Goal: Information Seeking & Learning: Learn about a topic

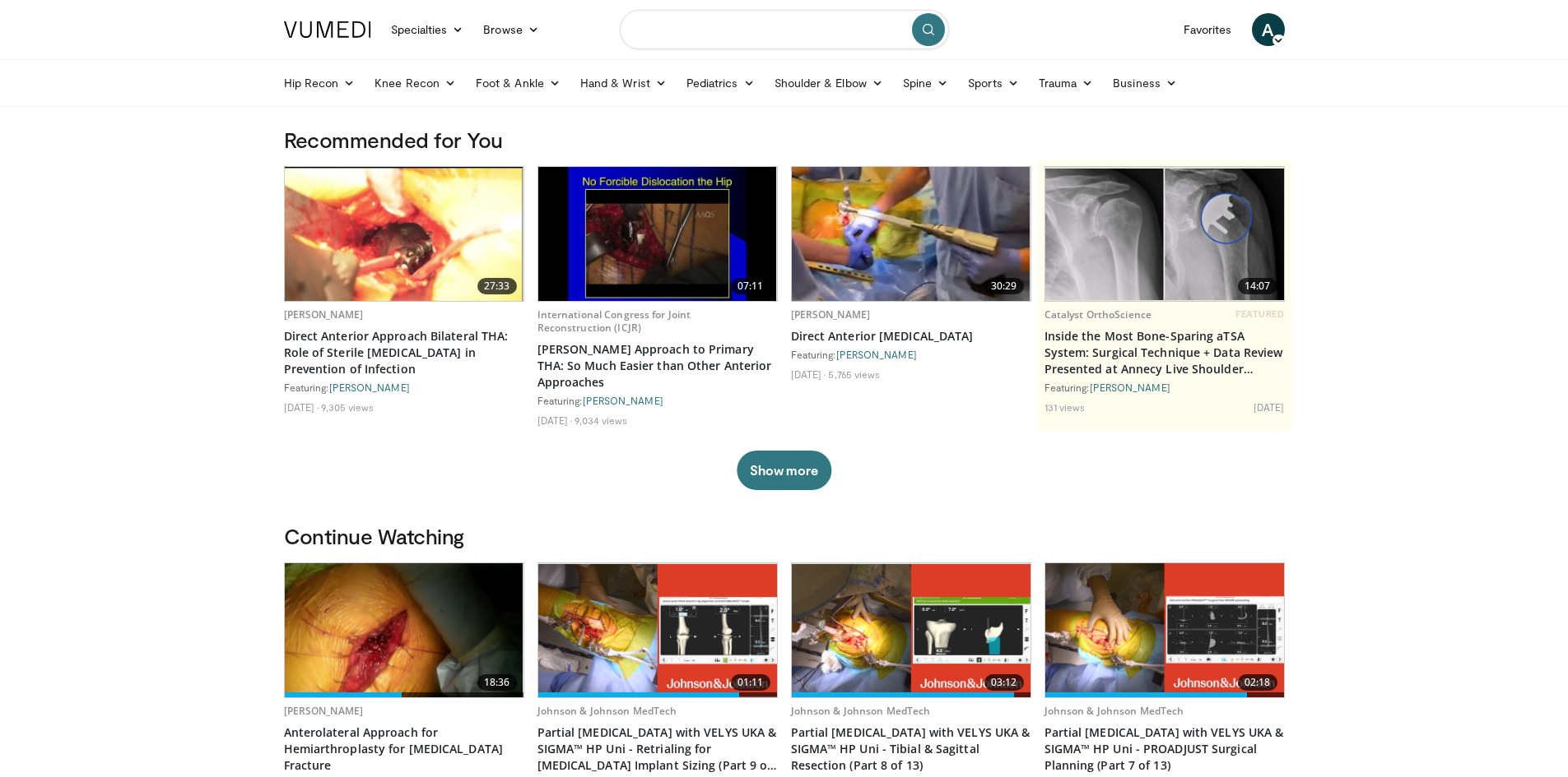
click at [712, 22] on input "Search topics, interventions" at bounding box center [784, 29] width 329 height 40
type input "**********"
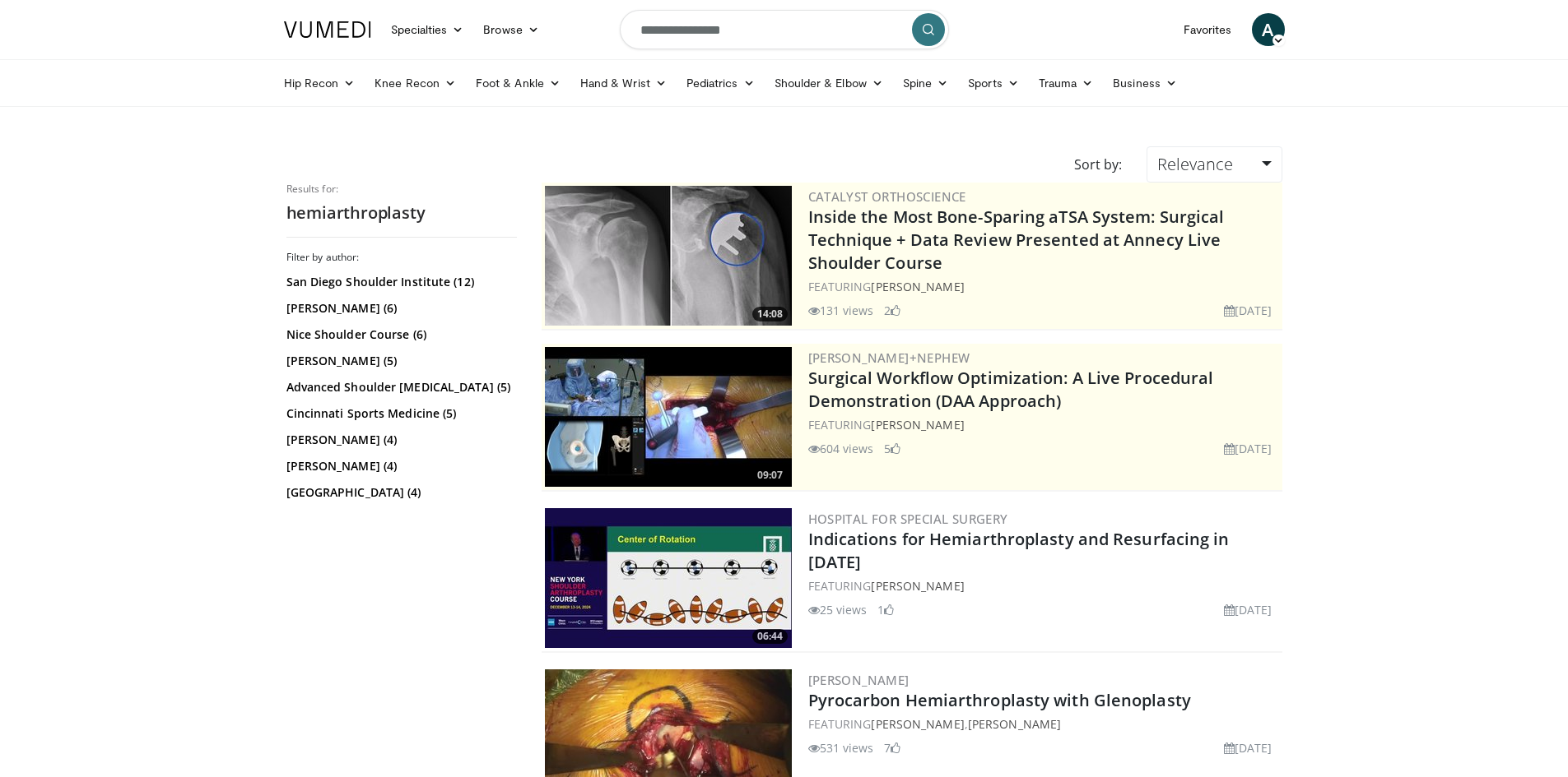
click at [638, 31] on input "**********" at bounding box center [784, 29] width 329 height 40
type input "**********"
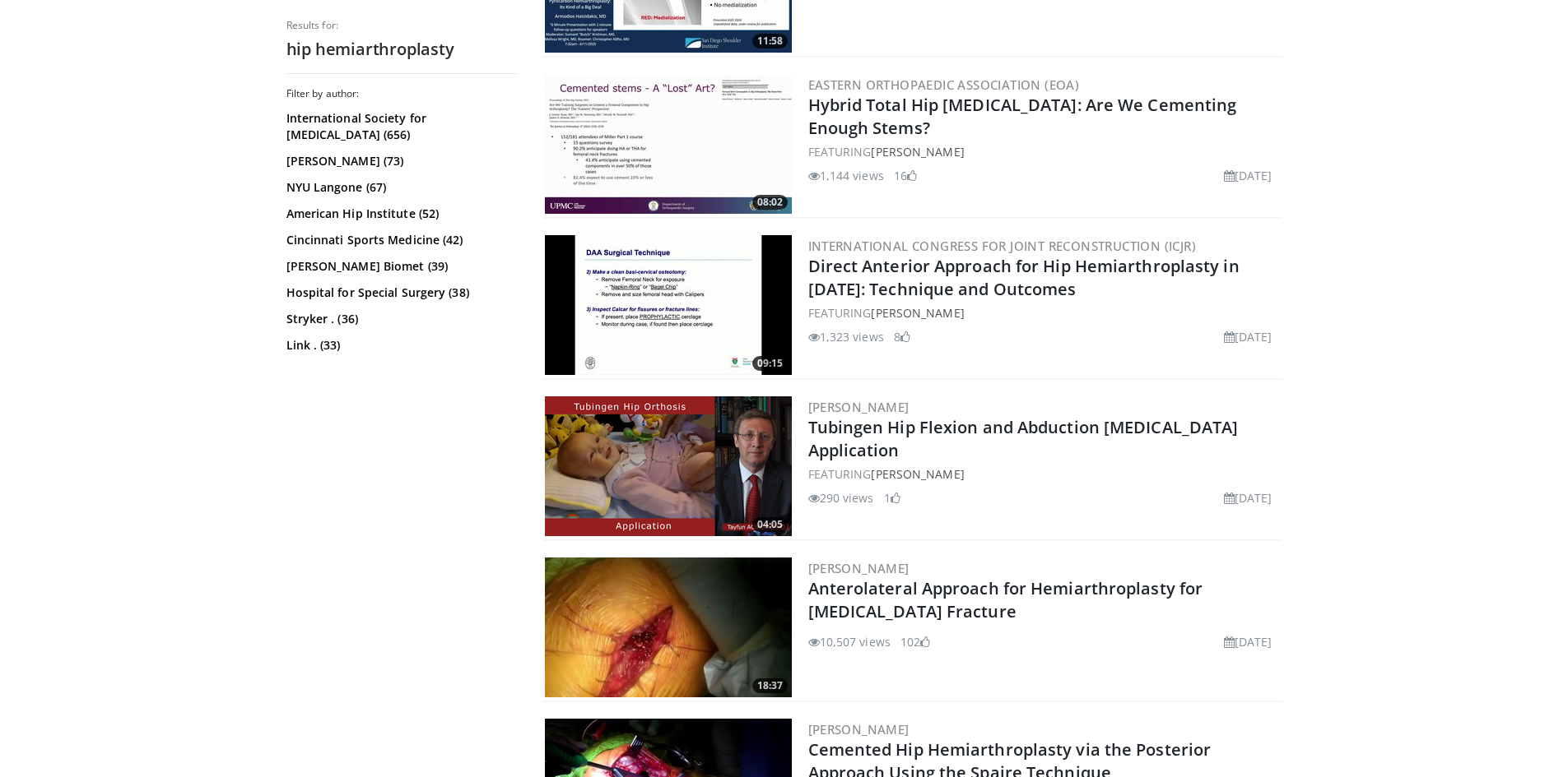
scroll to position [1645, 0]
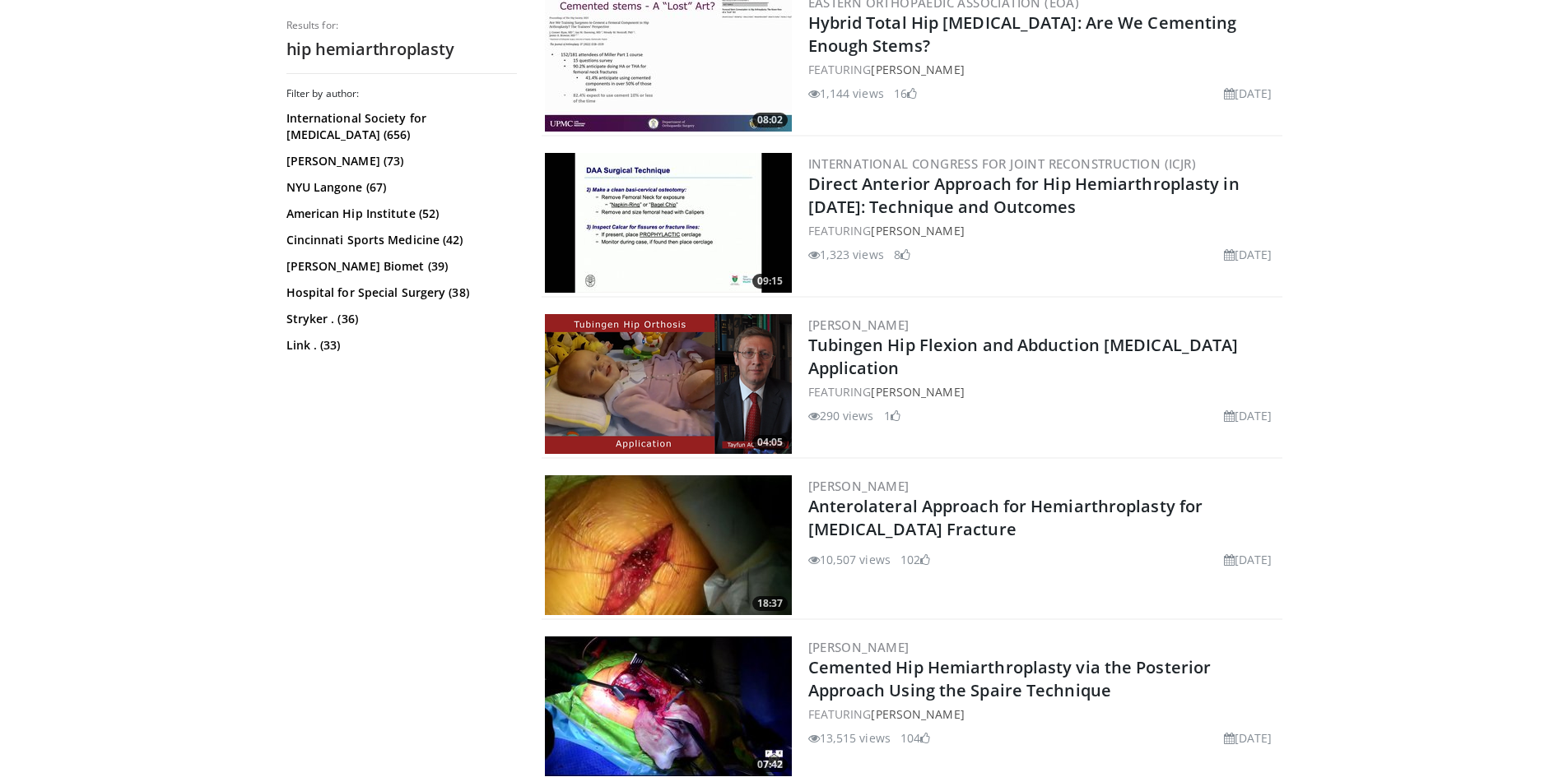
click at [631, 527] on img at bounding box center [668, 545] width 247 height 140
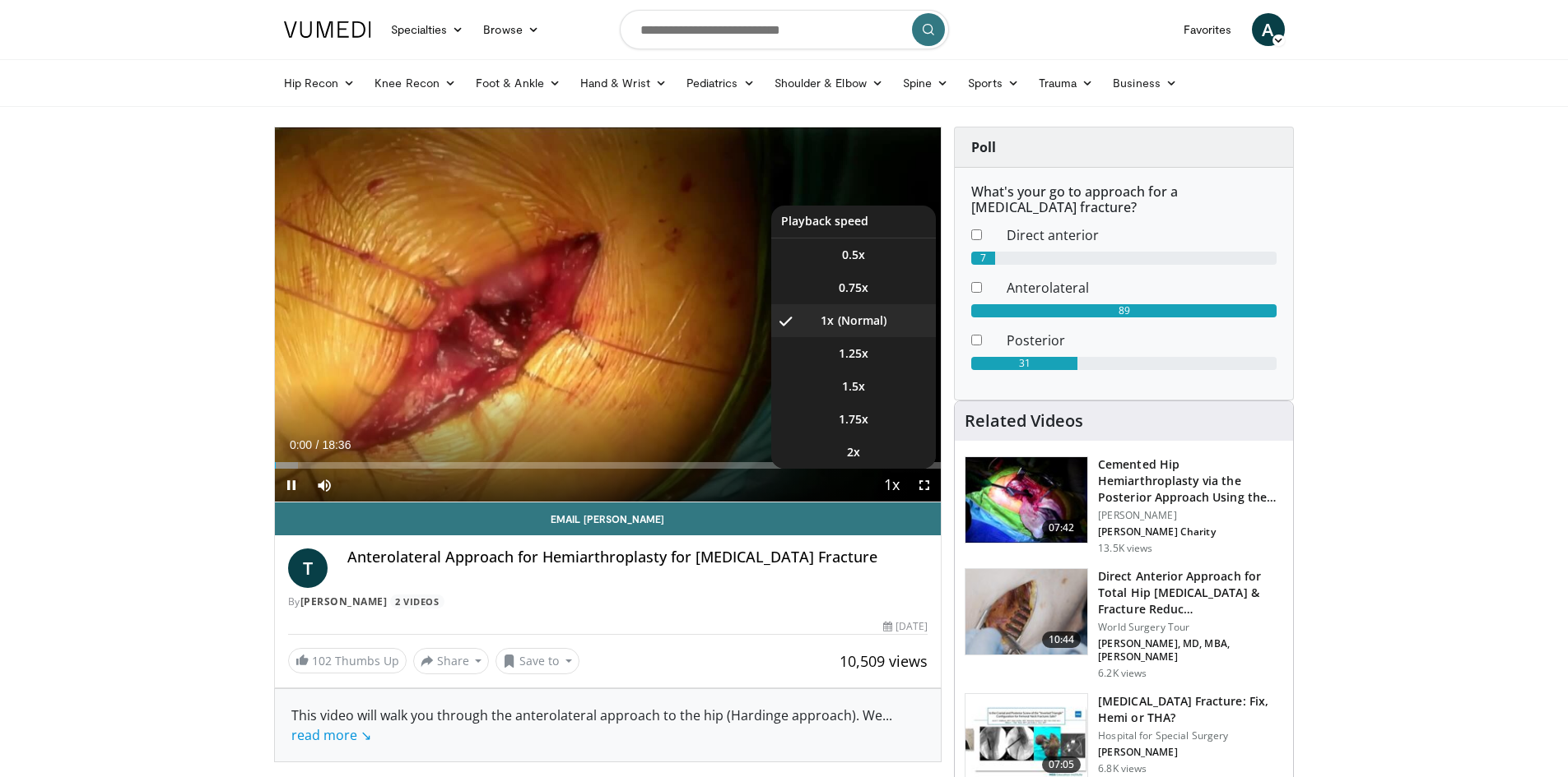
click at [891, 477] on span "Video Player" at bounding box center [891, 485] width 23 height 33
click at [886, 480] on span "Video Player" at bounding box center [891, 485] width 23 height 33
click at [874, 457] on li "2x" at bounding box center [853, 452] width 165 height 33
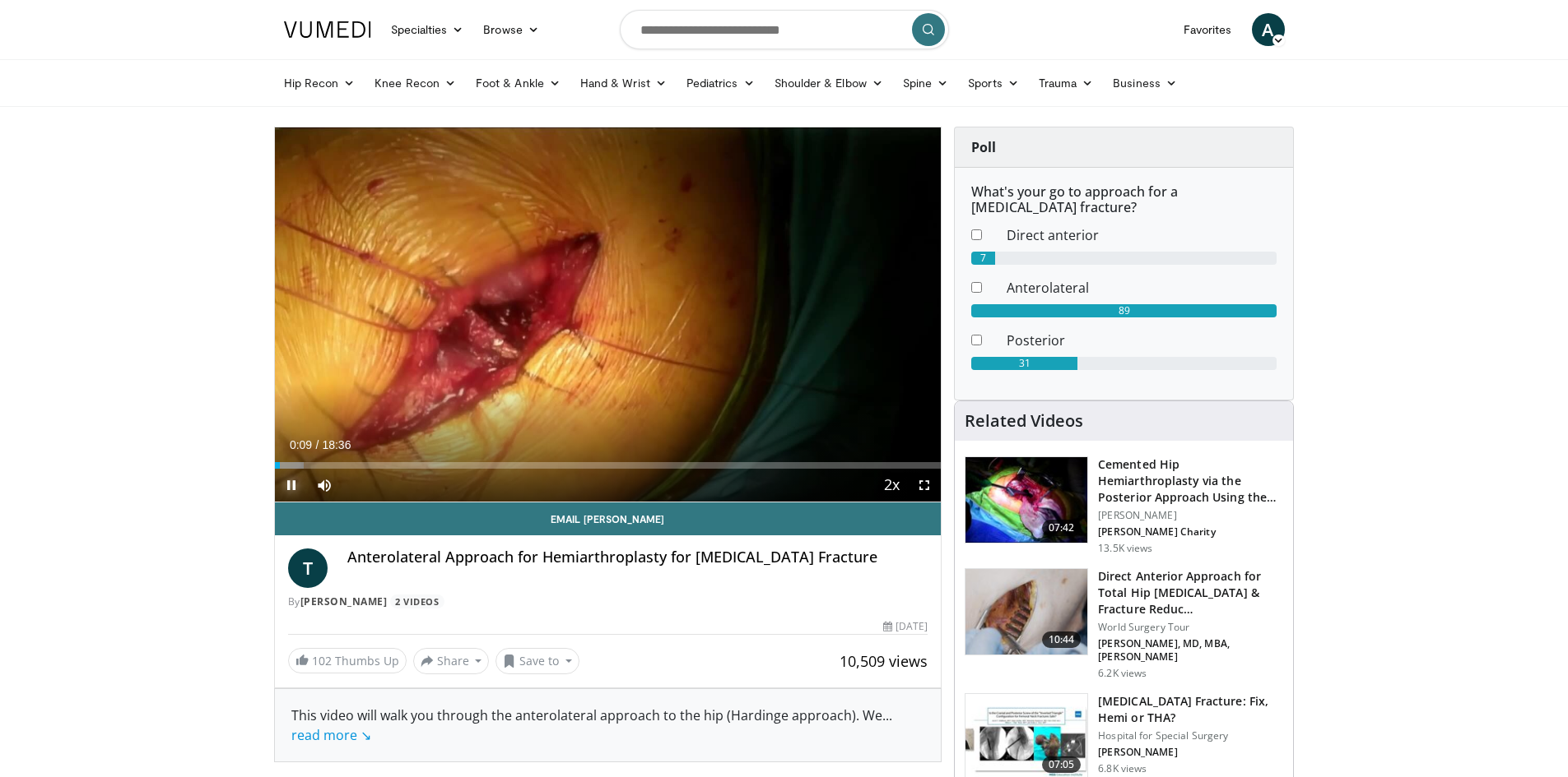
click at [292, 493] on span "Video Player" at bounding box center [291, 485] width 33 height 33
click at [294, 477] on span "Video Player" at bounding box center [291, 485] width 33 height 33
click at [322, 487] on span "Video Player" at bounding box center [323, 485] width 33 height 33
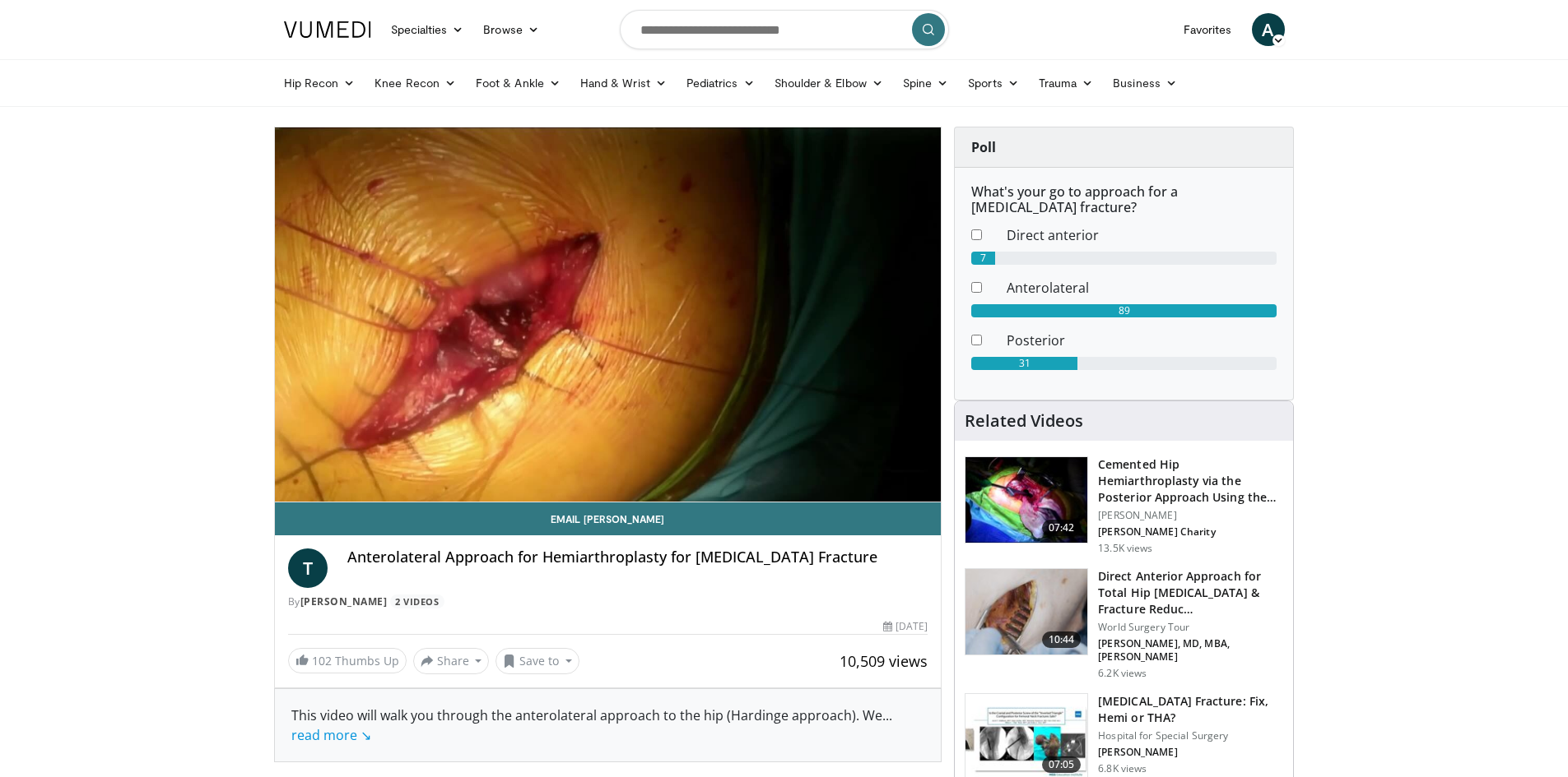
click at [322, 487] on div "10 seconds Tap to unmute" at bounding box center [608, 314] width 666 height 374
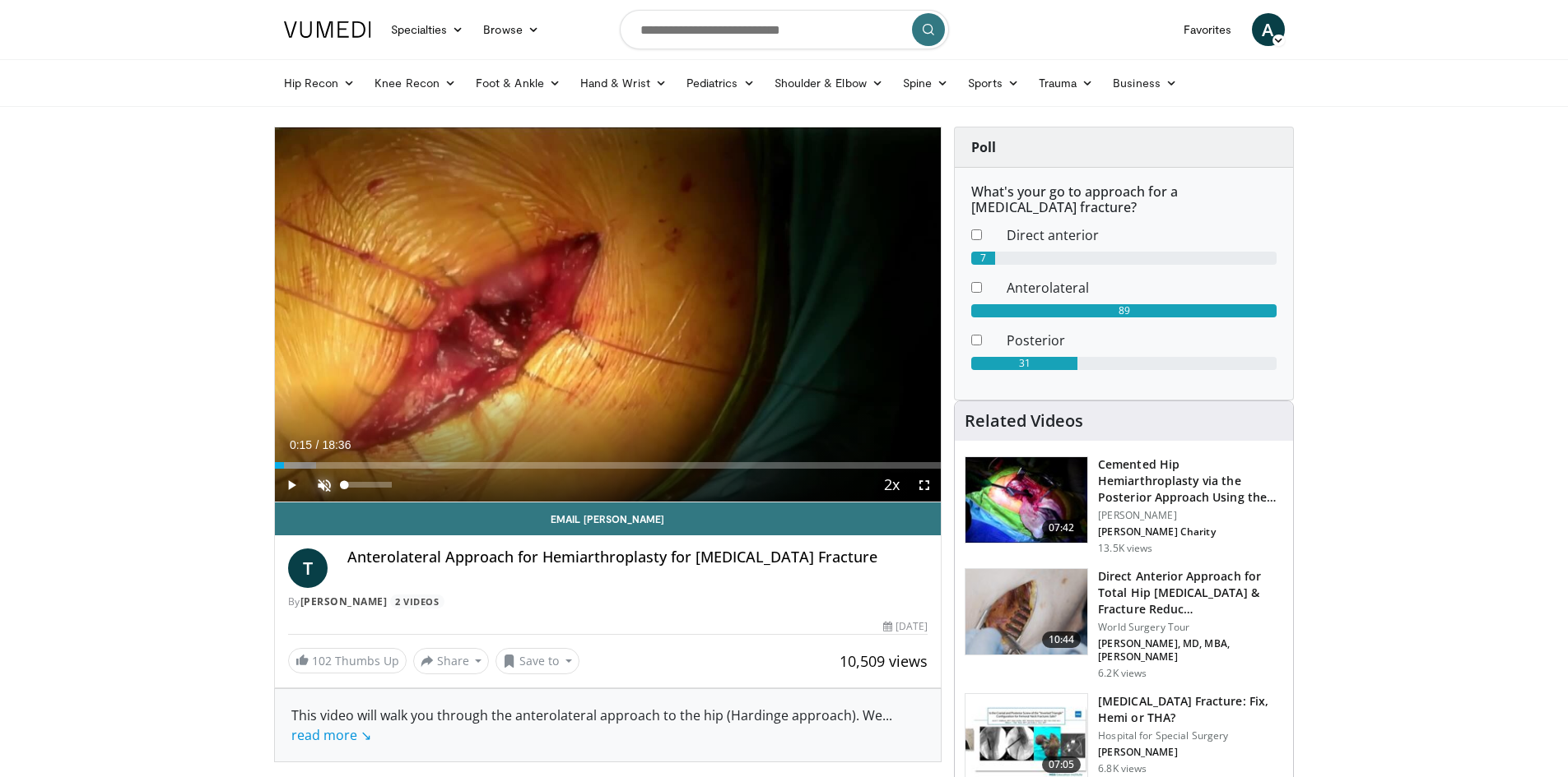
click at [327, 487] on span "Video Player" at bounding box center [323, 485] width 33 height 33
click at [297, 482] on span "Video Player" at bounding box center [291, 485] width 33 height 33
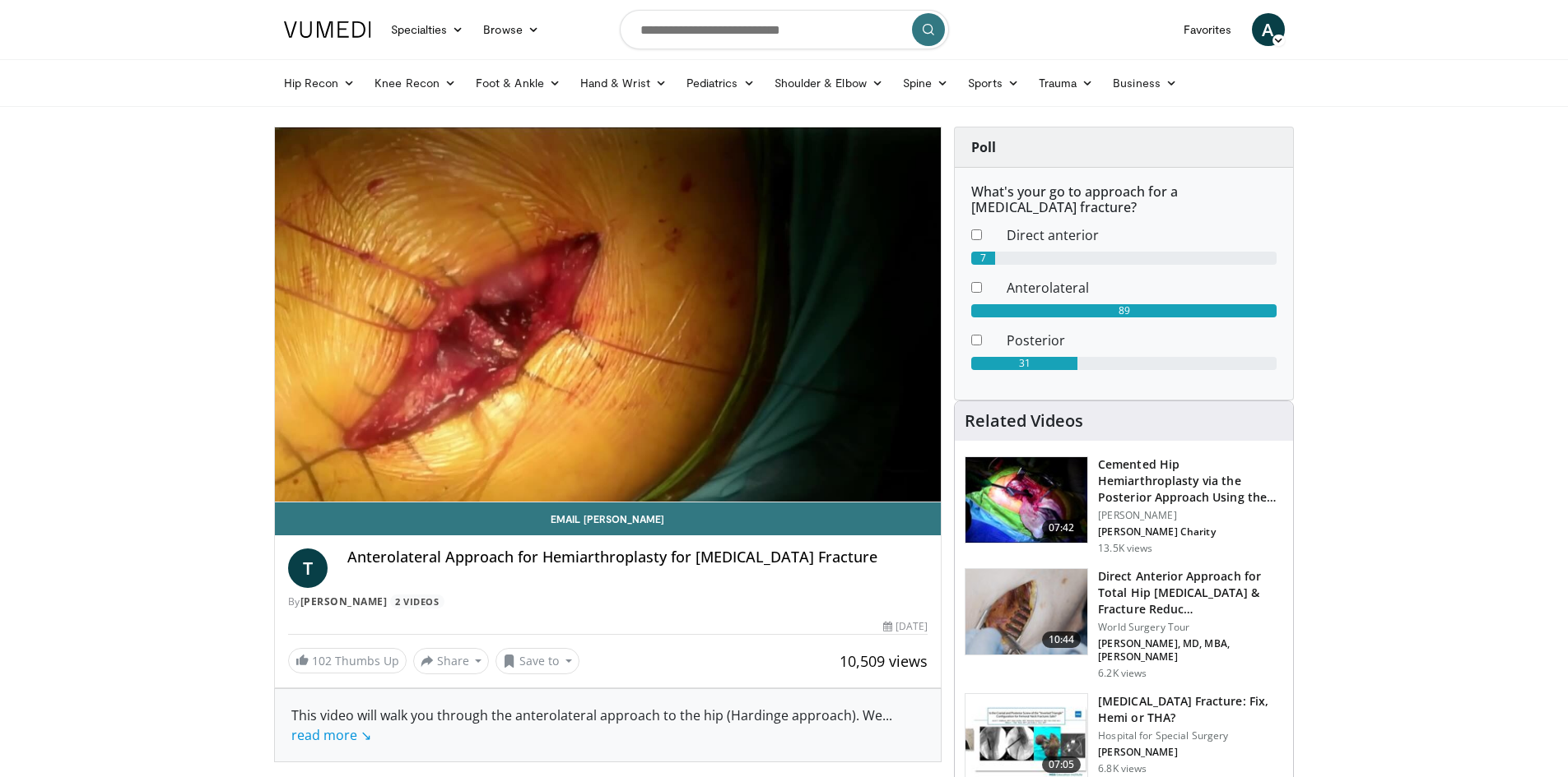
click at [297, 482] on div "10 seconds Tap to unmute" at bounding box center [608, 314] width 666 height 374
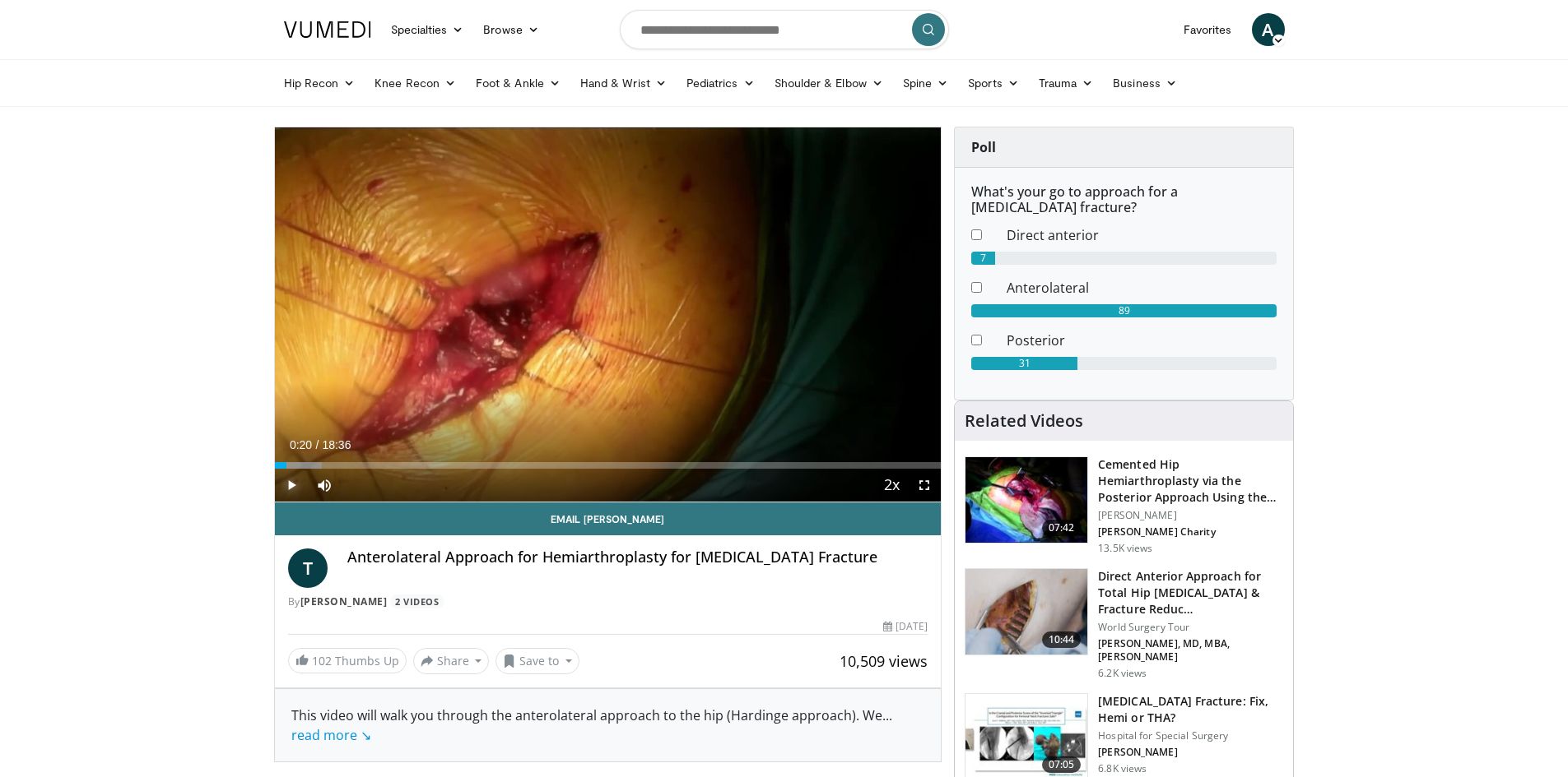
click at [289, 497] on span "Video Player" at bounding box center [291, 485] width 33 height 33
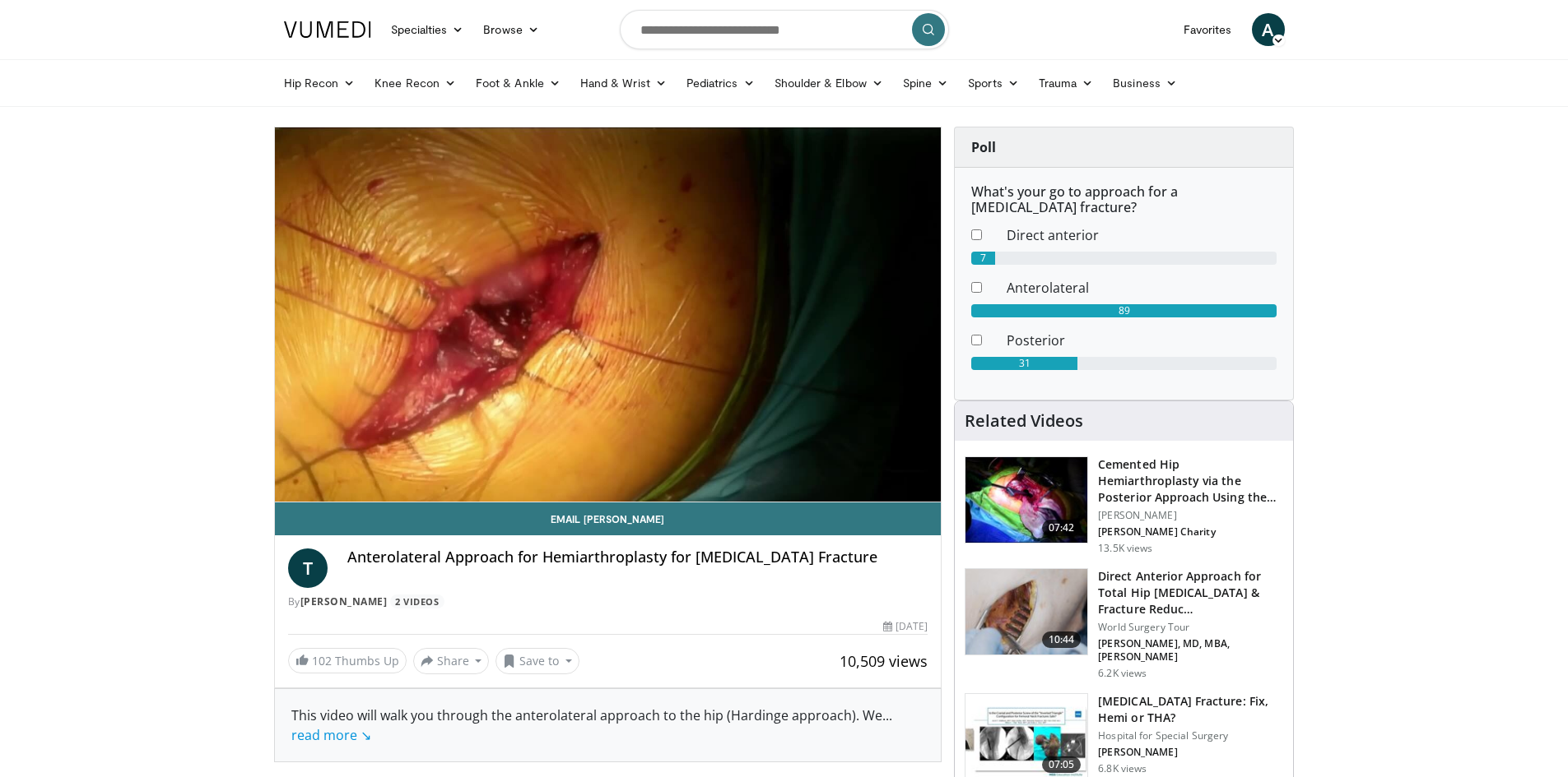
click at [345, 459] on div "Loaded : 9.77% 00:43 00:33" at bounding box center [608, 461] width 666 height 16
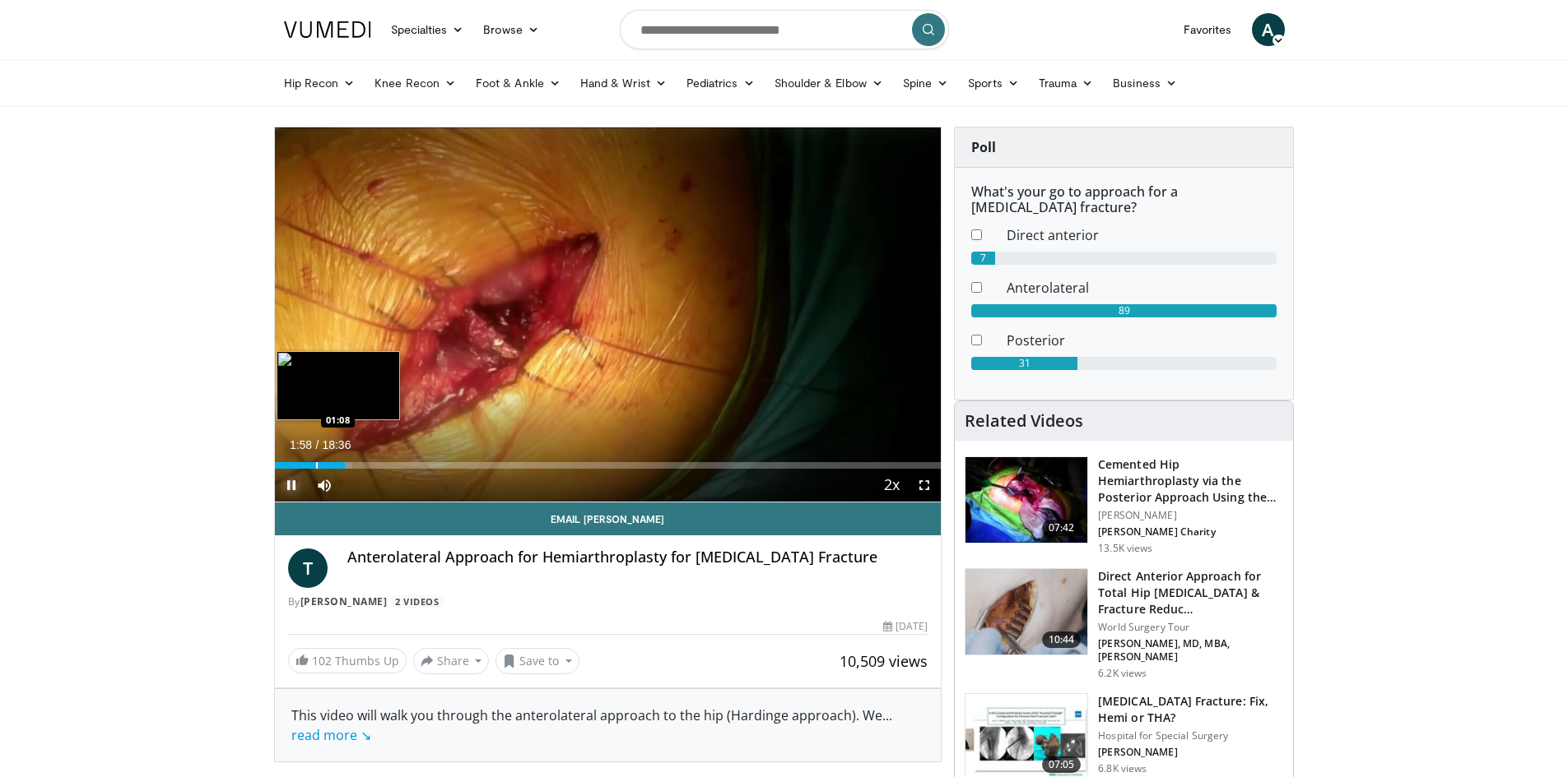
click at [316, 465] on div "Progress Bar" at bounding box center [317, 465] width 2 height 6
click at [293, 483] on span "Video Player" at bounding box center [291, 485] width 33 height 33
click at [279, 485] on span "Video Player" at bounding box center [291, 485] width 33 height 33
click at [292, 488] on span "Video Player" at bounding box center [291, 485] width 33 height 33
click at [294, 487] on span "Video Player" at bounding box center [291, 485] width 33 height 33
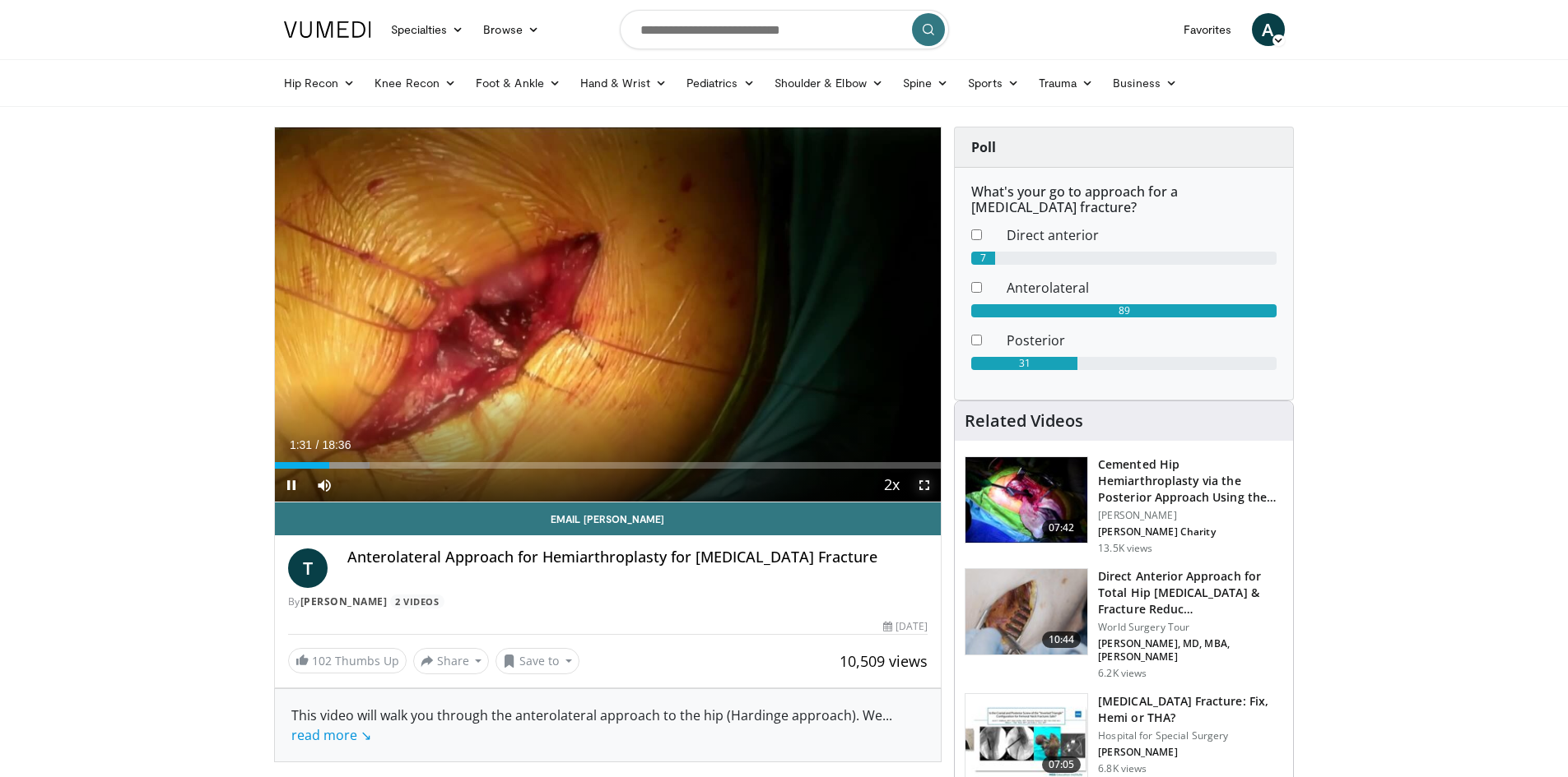
click at [924, 490] on span "Video Player" at bounding box center [924, 485] width 33 height 33
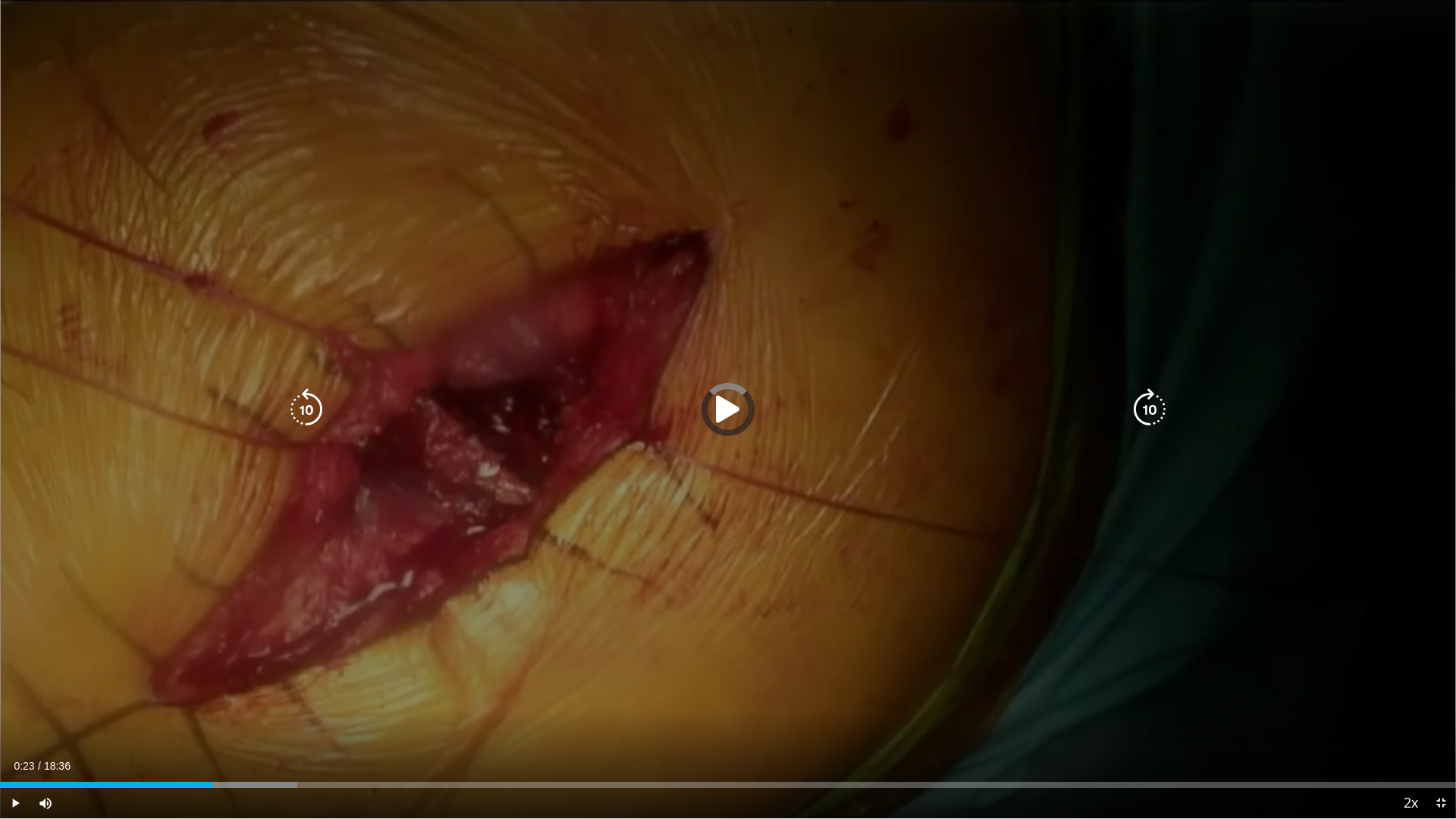
drag, startPoint x: 30, startPoint y: 782, endPoint x: 22, endPoint y: 785, distance: 8.5
click at [22, 716] on div "Loaded : 20.43% 00:18 00:17" at bounding box center [728, 781] width 1456 height 15
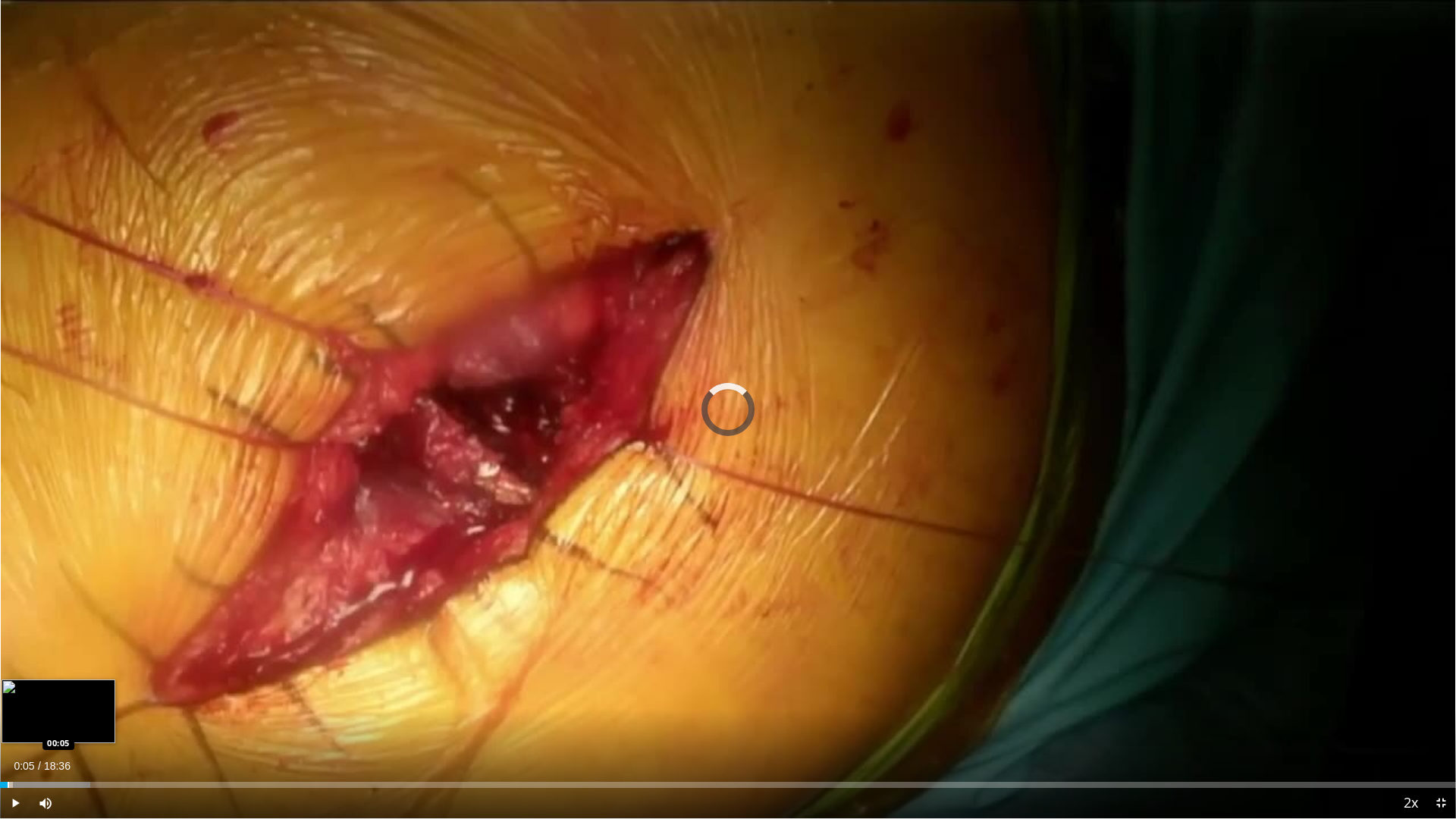
click at [7, 716] on div "Progress Bar" at bounding box center [8, 785] width 2 height 6
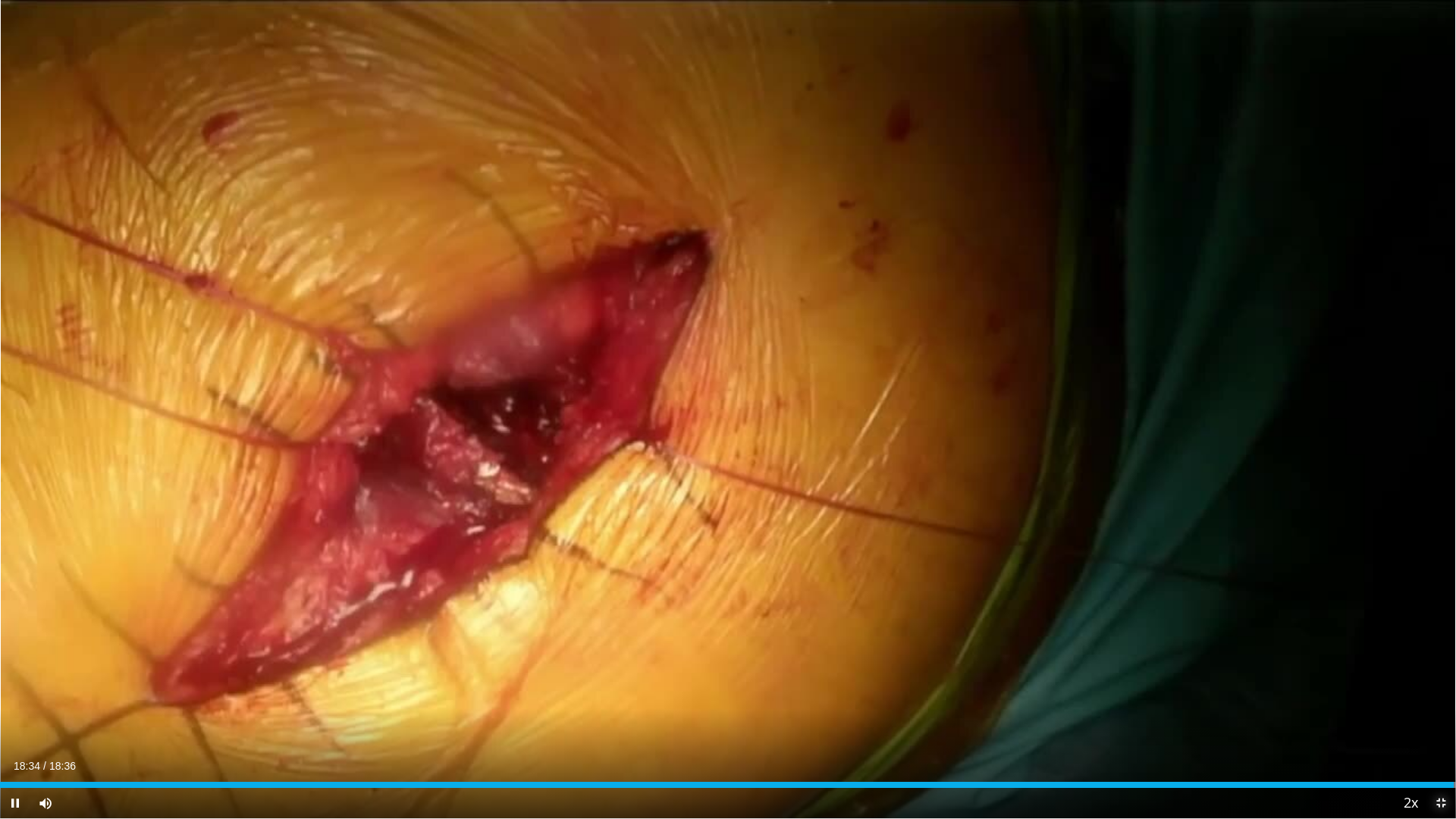
click at [1441, 716] on span "Video Player" at bounding box center [1440, 803] width 30 height 30
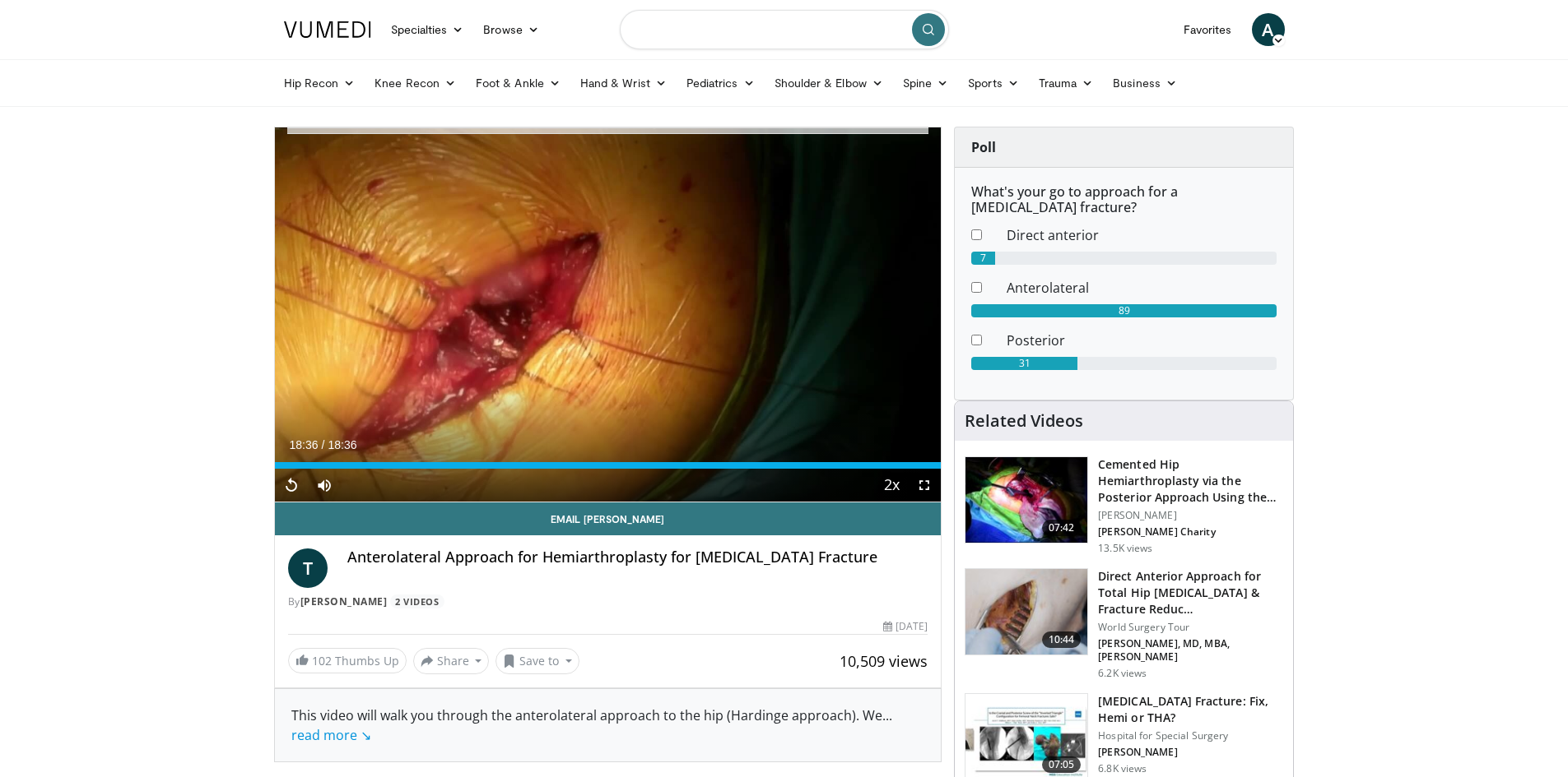
click at [676, 29] on input "Search topics, interventions" at bounding box center [784, 29] width 329 height 40
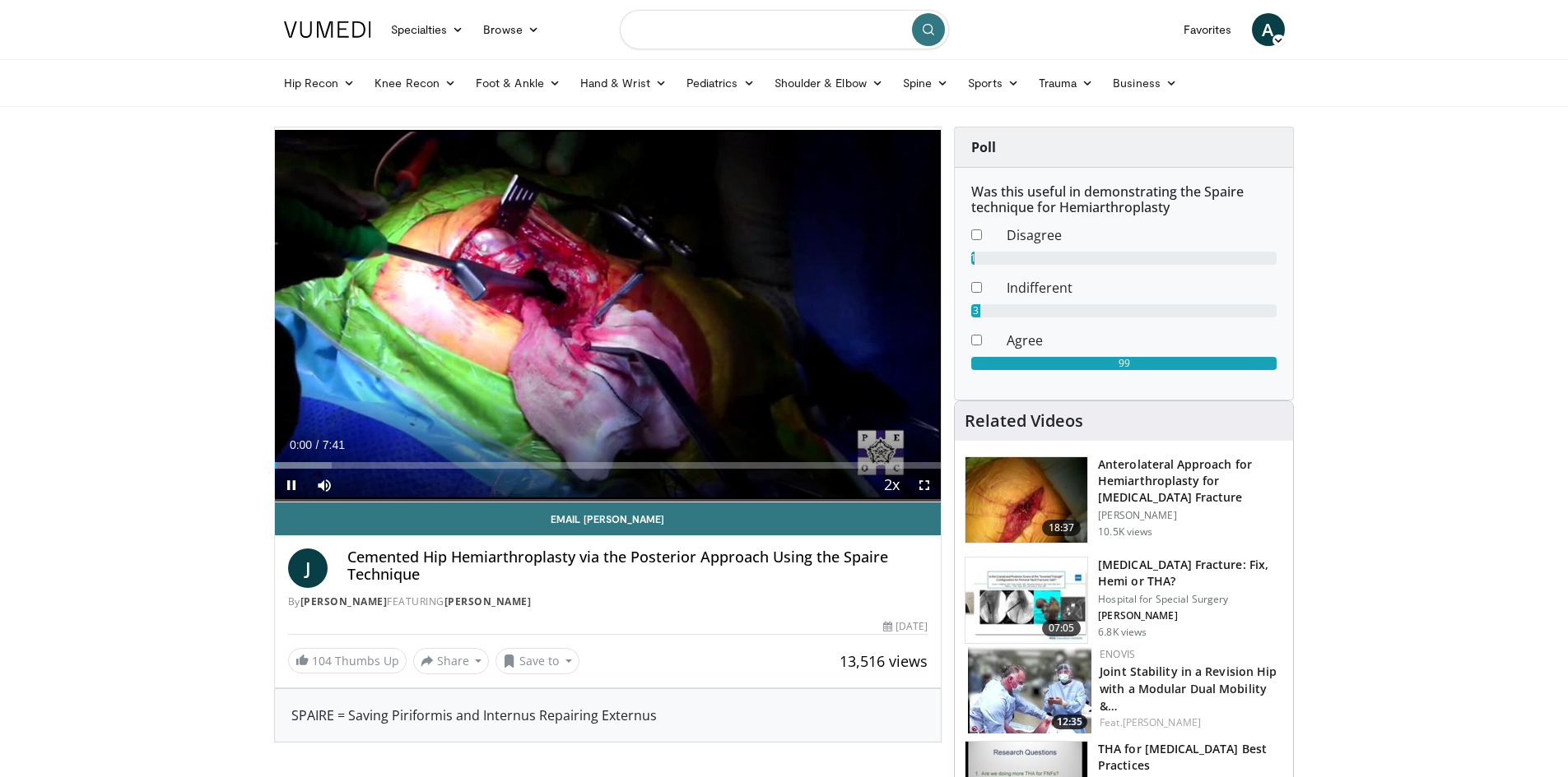
click at [701, 18] on input "Search topics, interventions" at bounding box center [784, 29] width 329 height 40
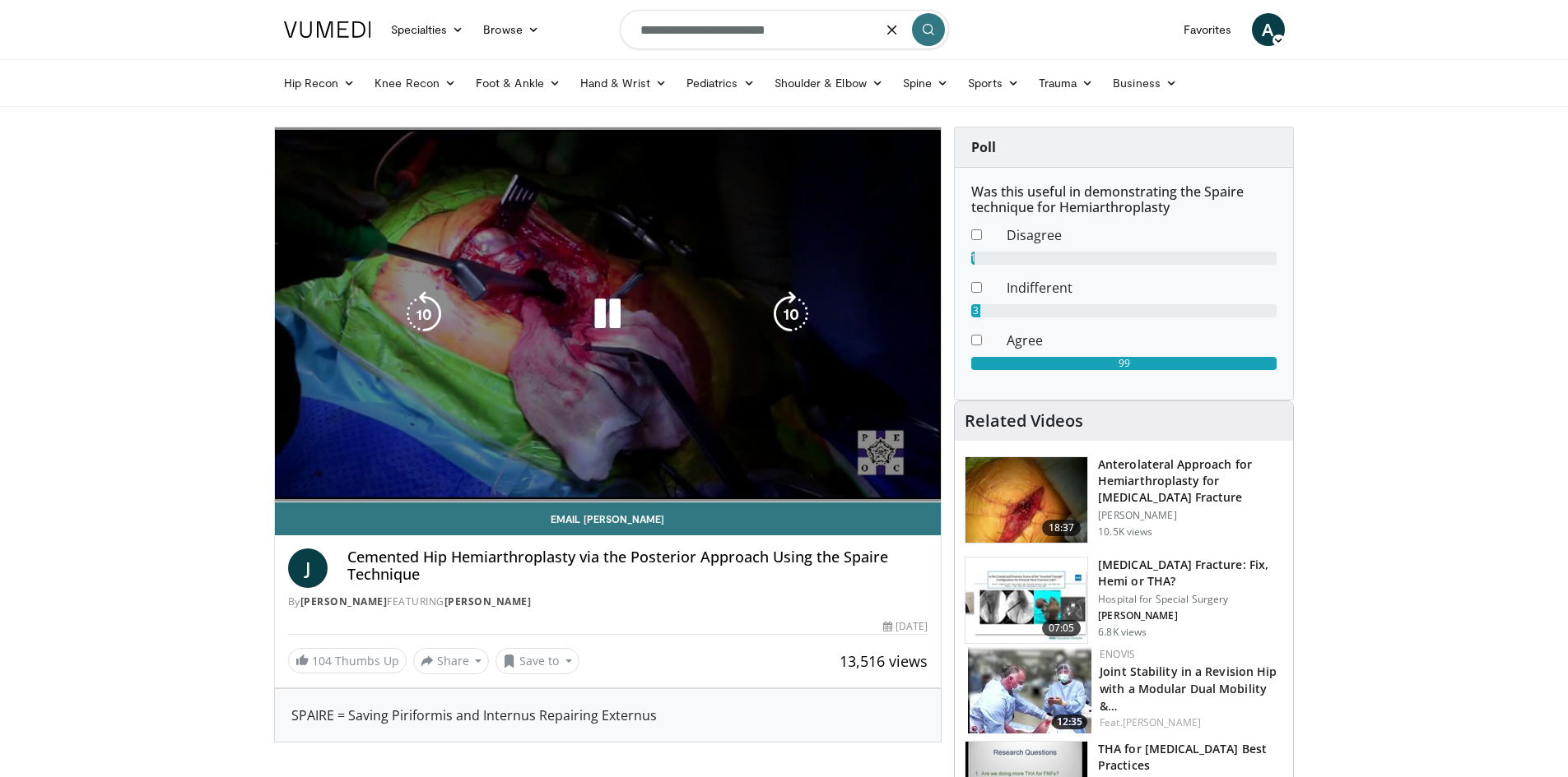
type input "**********"
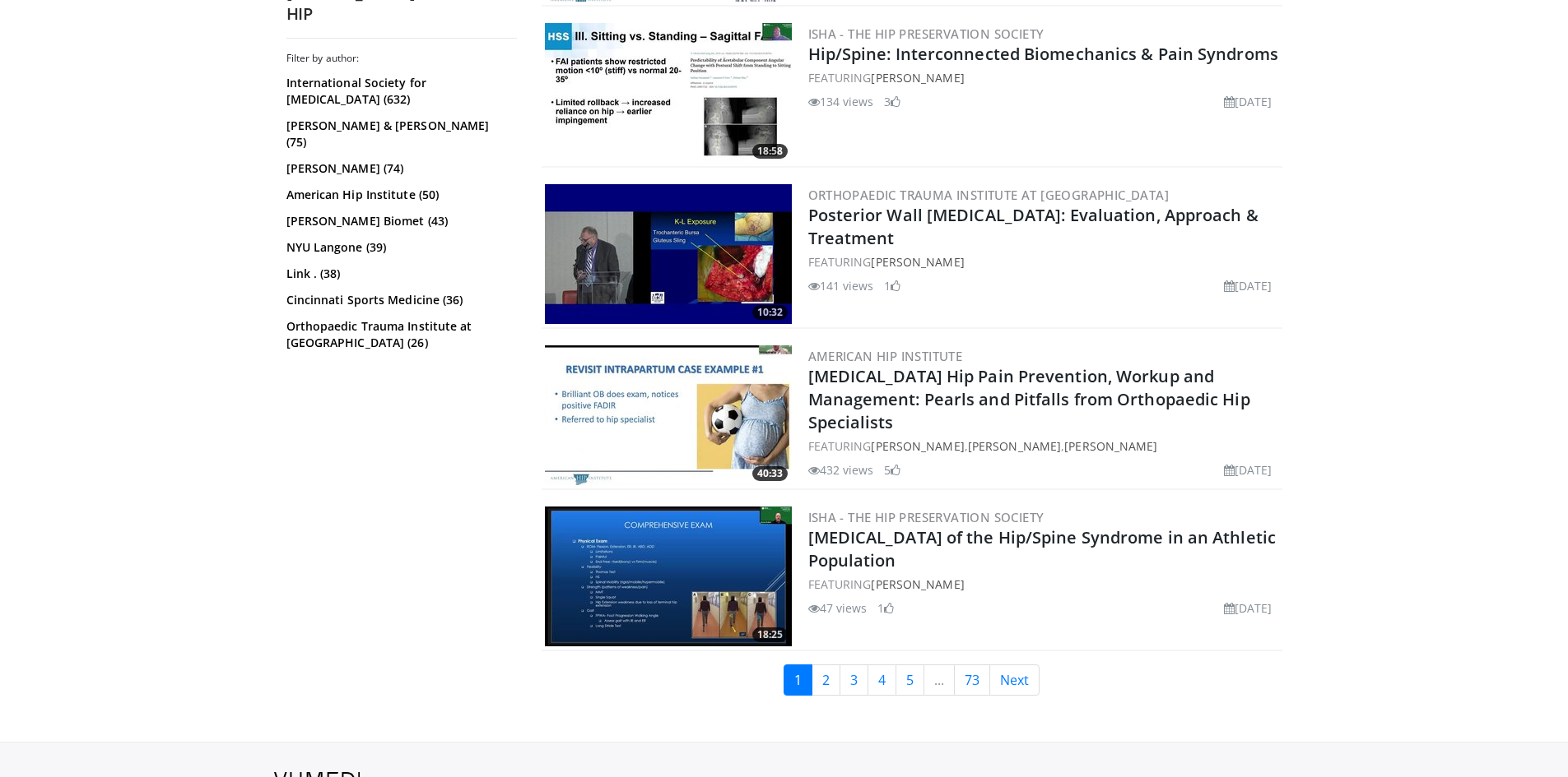
scroll to position [3965, 0]
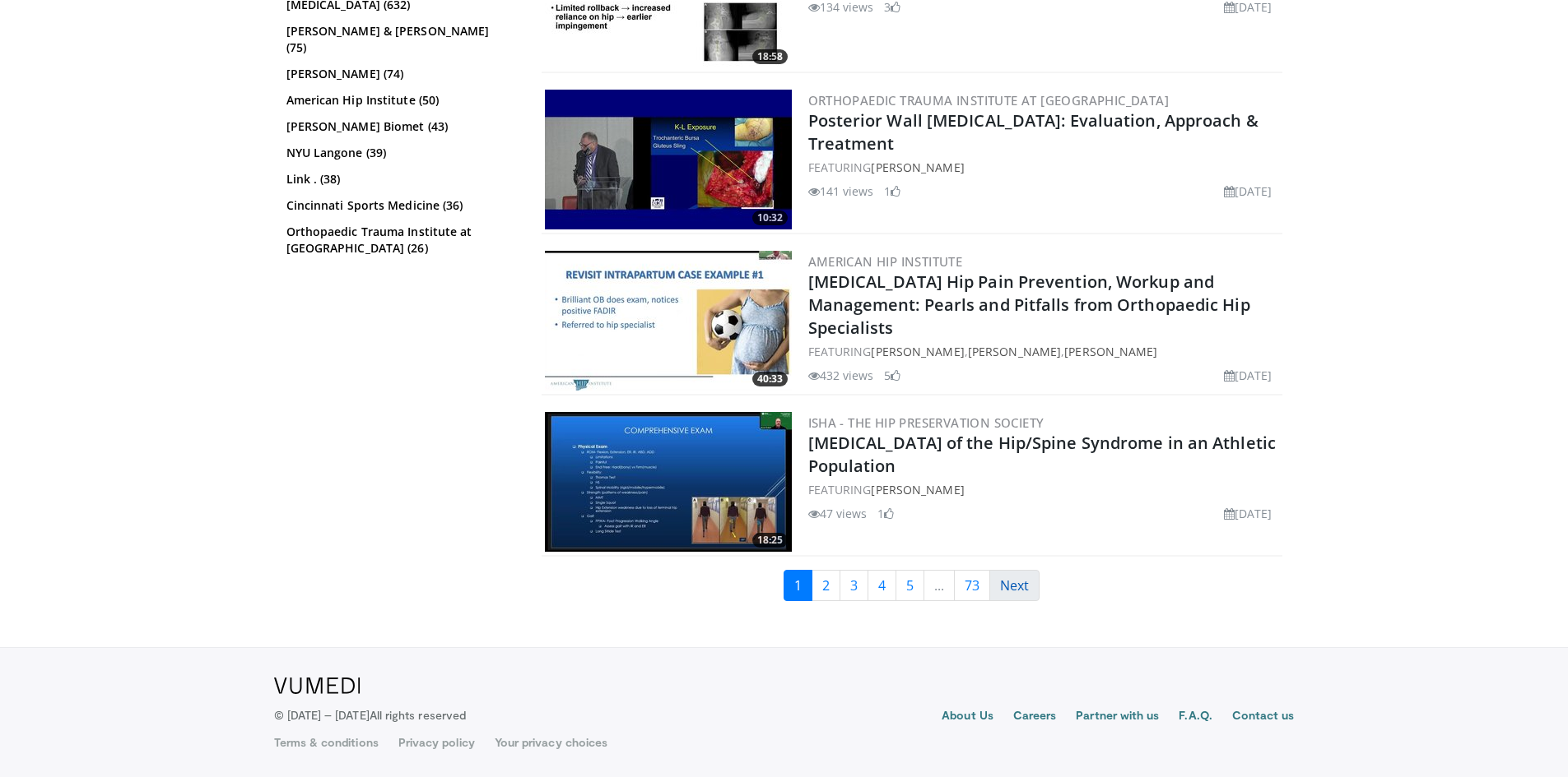
click at [1037, 589] on link "Next" at bounding box center [1014, 585] width 50 height 31
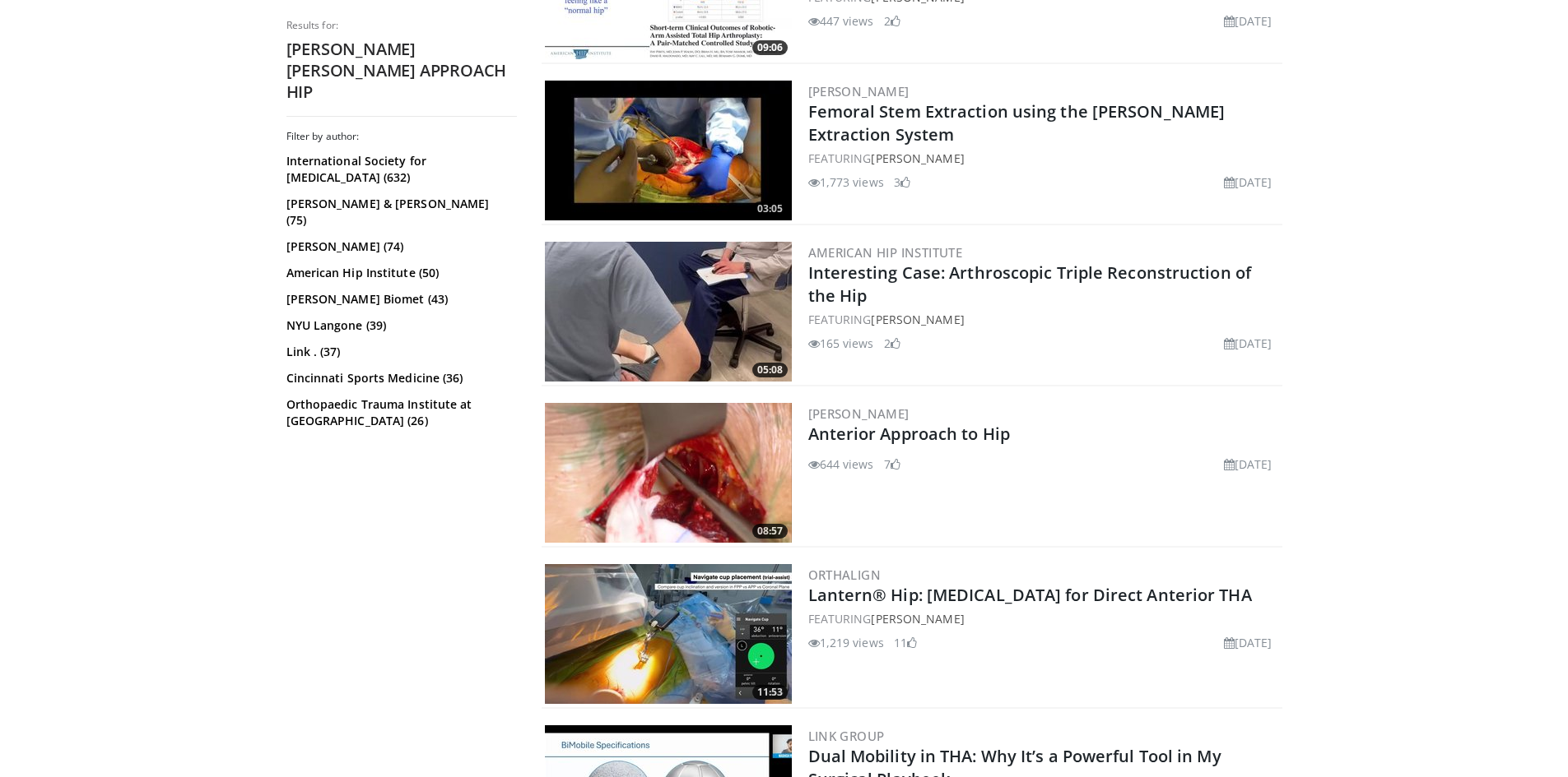
scroll to position [1728, 0]
